Goal: Task Accomplishment & Management: Use online tool/utility

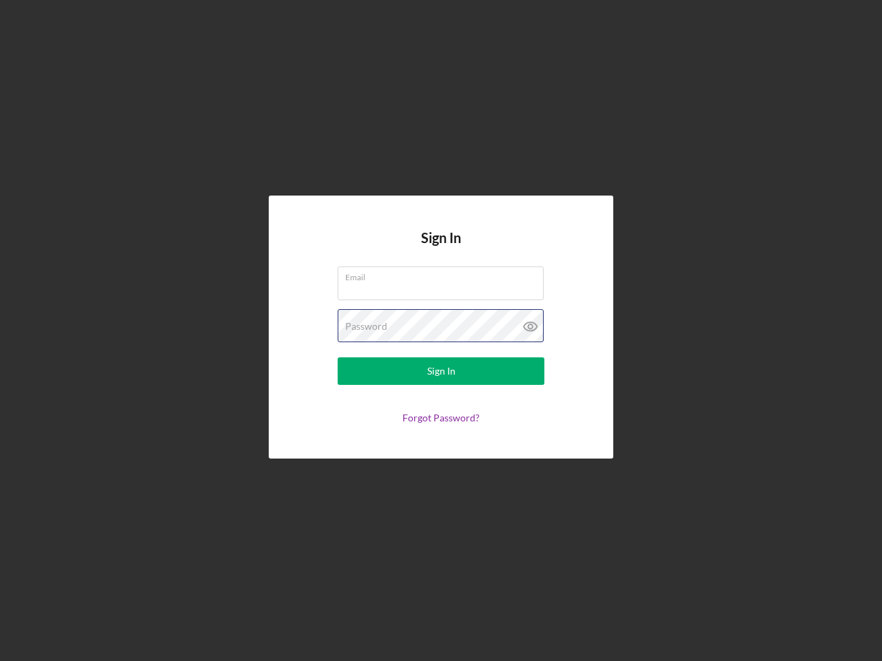
click at [441, 331] on div "Password" at bounding box center [441, 326] width 207 height 34
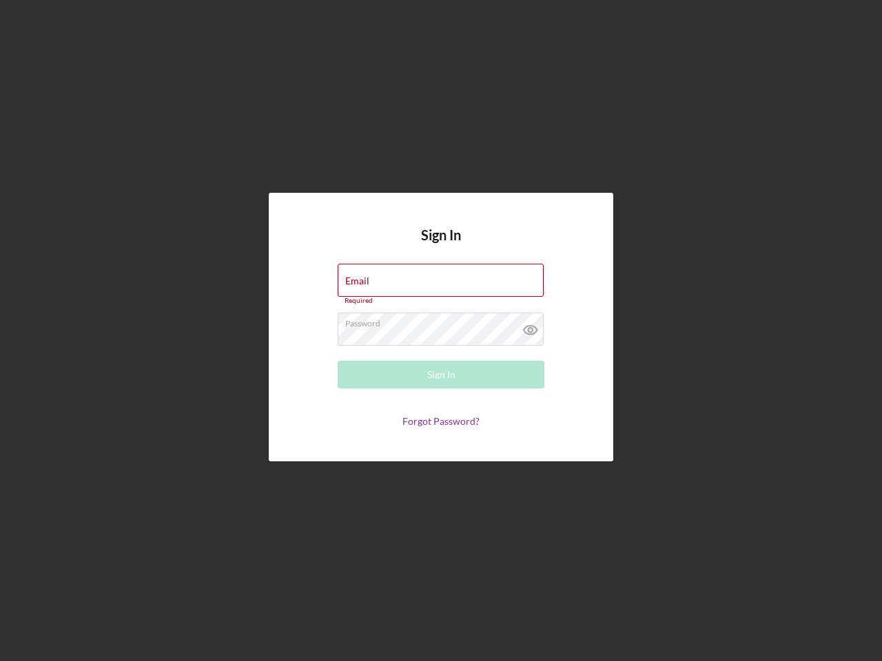
click at [531, 327] on icon at bounding box center [530, 330] width 34 height 34
